Goal: Transaction & Acquisition: Book appointment/travel/reservation

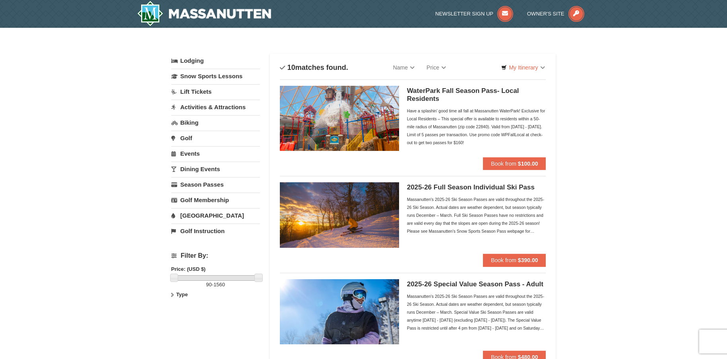
click at [195, 217] on link "[GEOGRAPHIC_DATA]" at bounding box center [215, 215] width 89 height 15
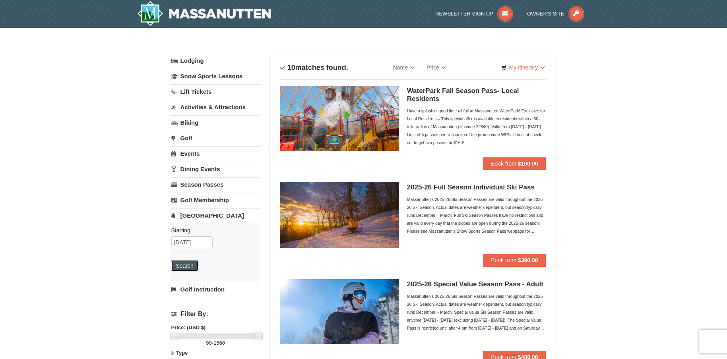
click at [188, 269] on button "Search" at bounding box center [184, 265] width 27 height 11
